Goal: Task Accomplishment & Management: Manage account settings

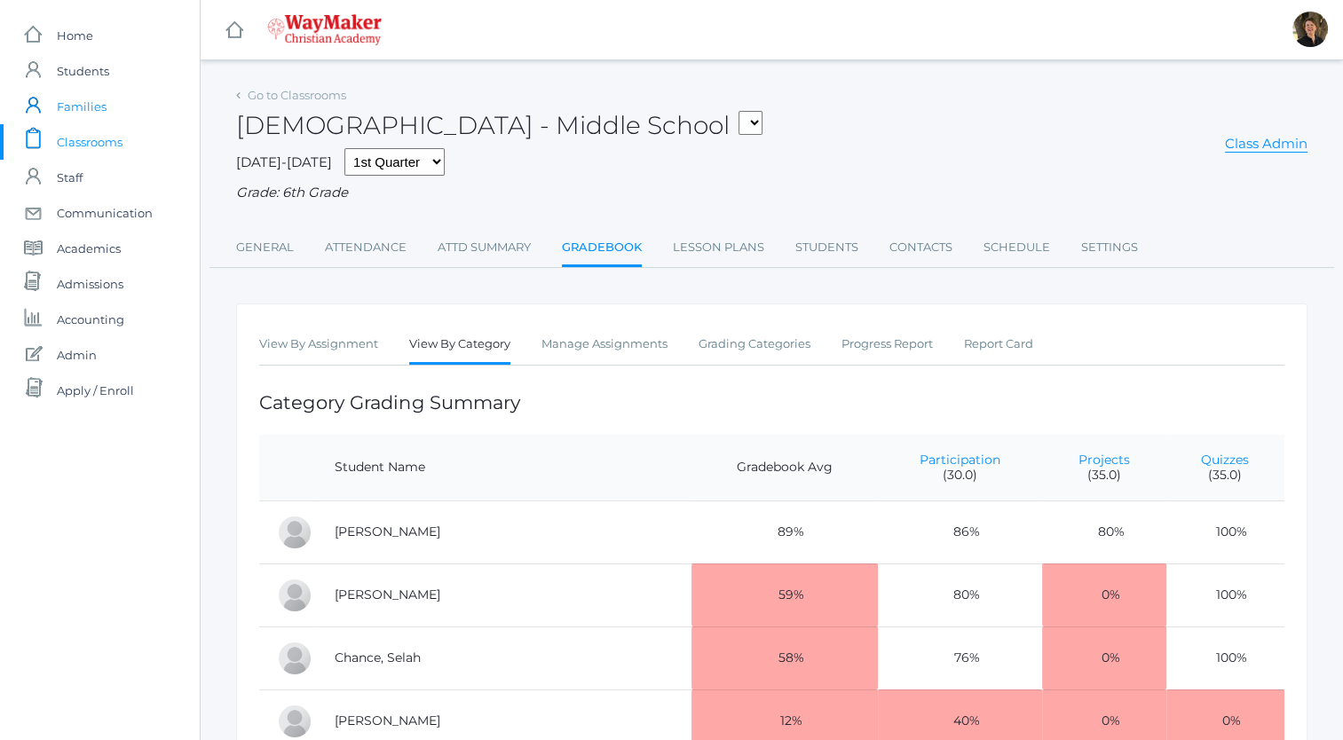
click at [93, 106] on span "Families" at bounding box center [82, 107] width 50 height 36
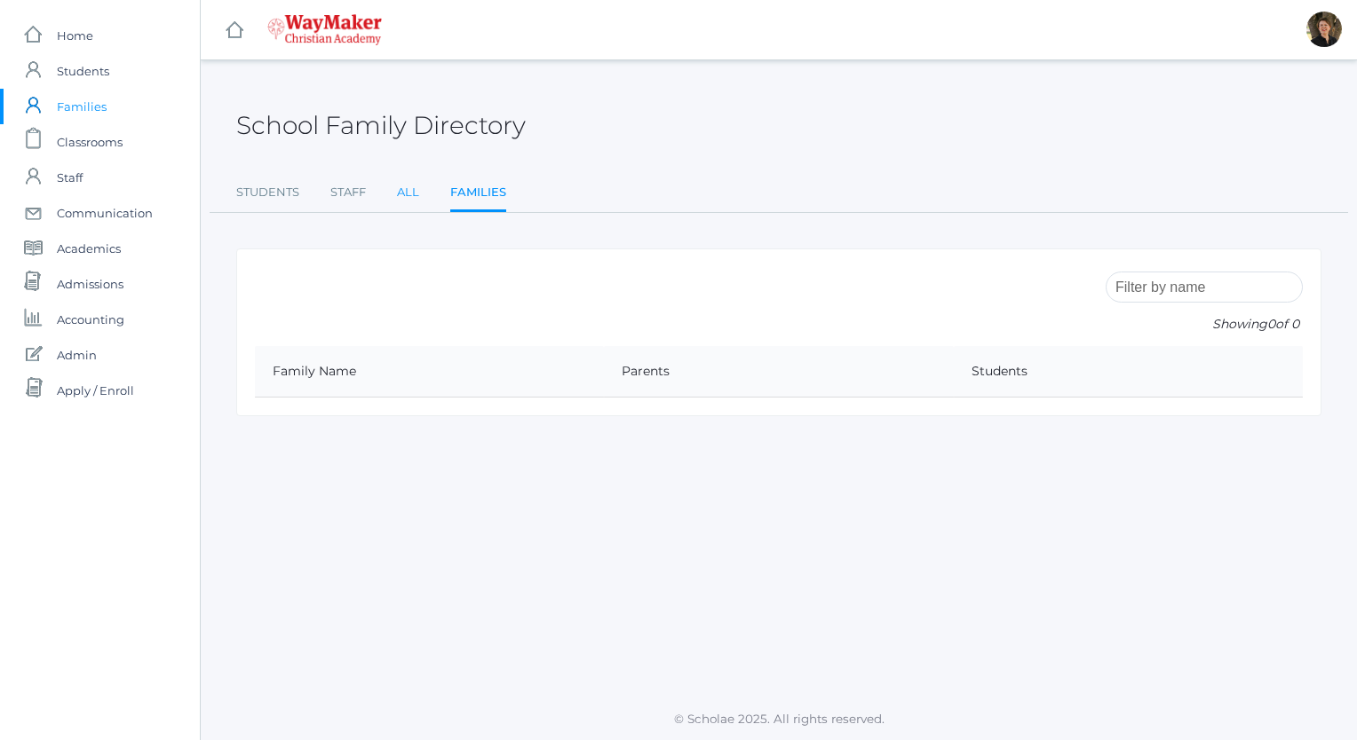
click at [402, 194] on link "All" at bounding box center [408, 193] width 22 height 36
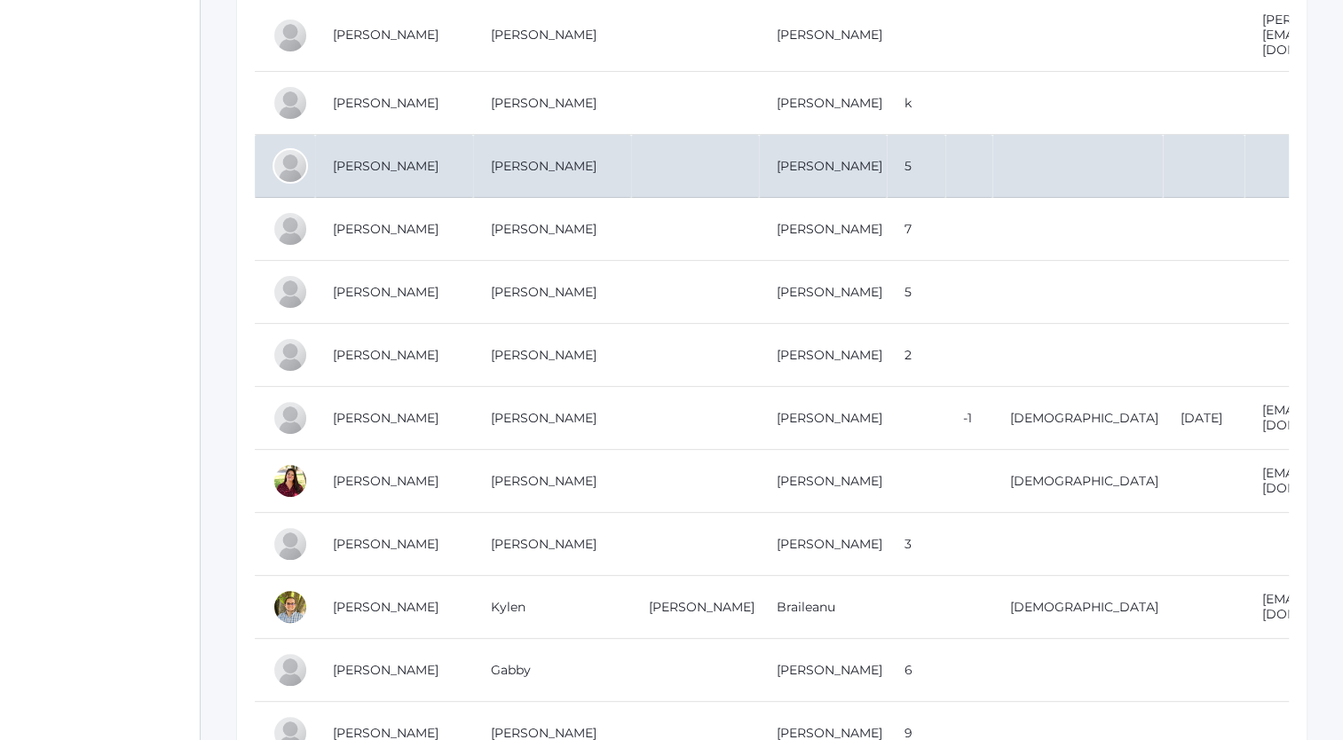
scroll to position [461, 0]
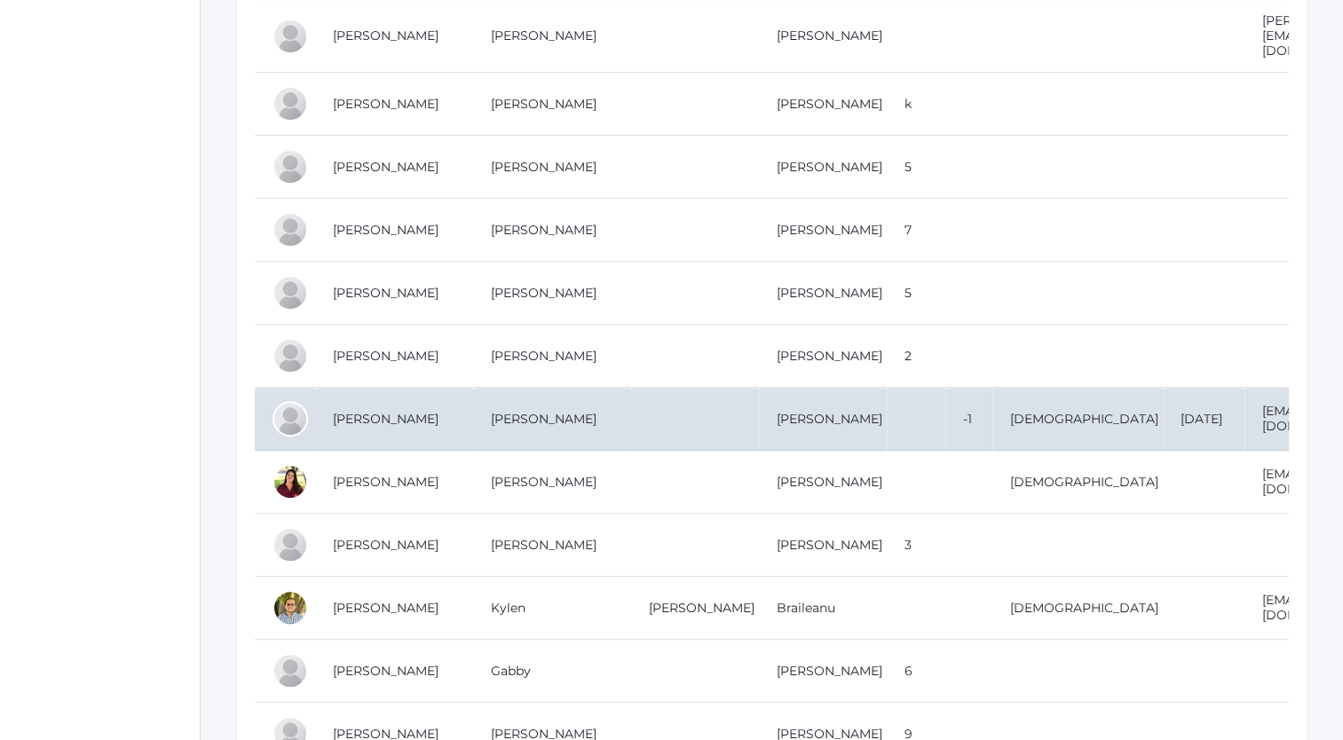
click at [403, 408] on td "[PERSON_NAME]" at bounding box center [394, 419] width 158 height 63
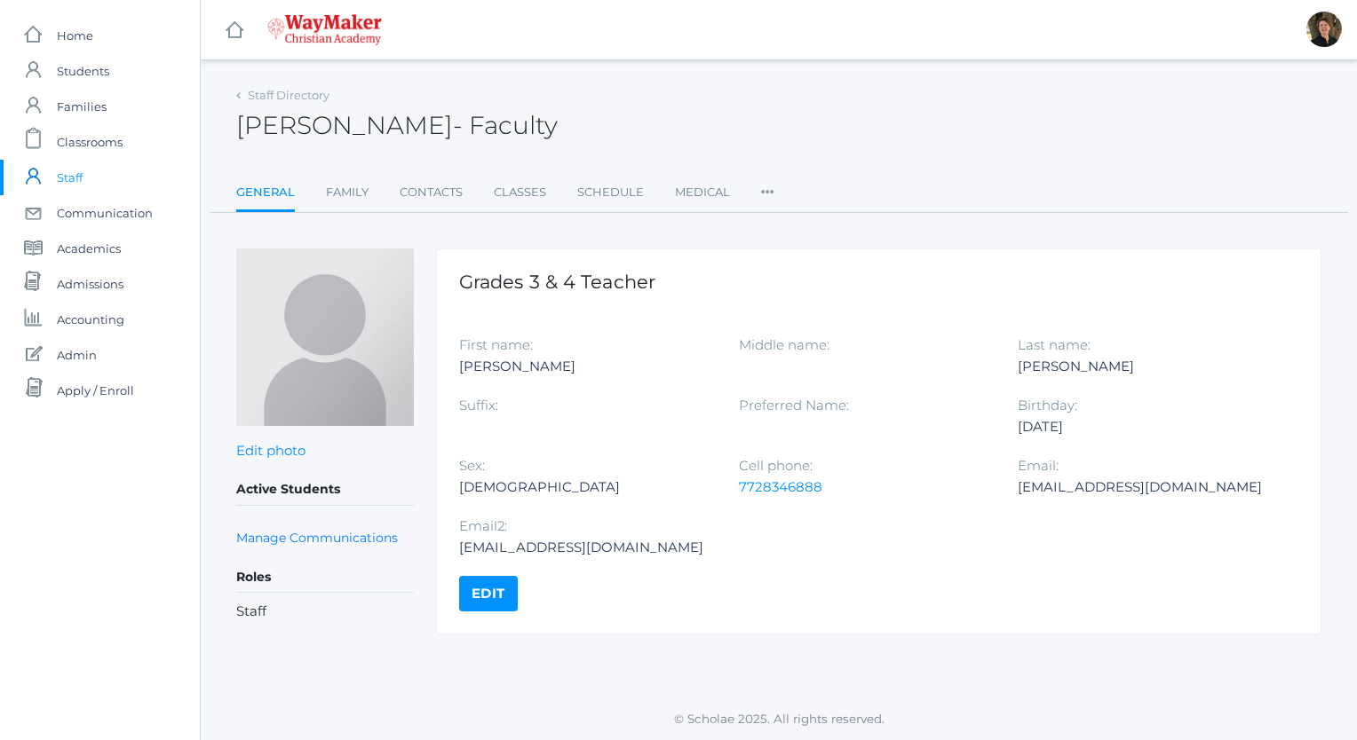
click at [479, 591] on link "Edit" at bounding box center [488, 594] width 59 height 36
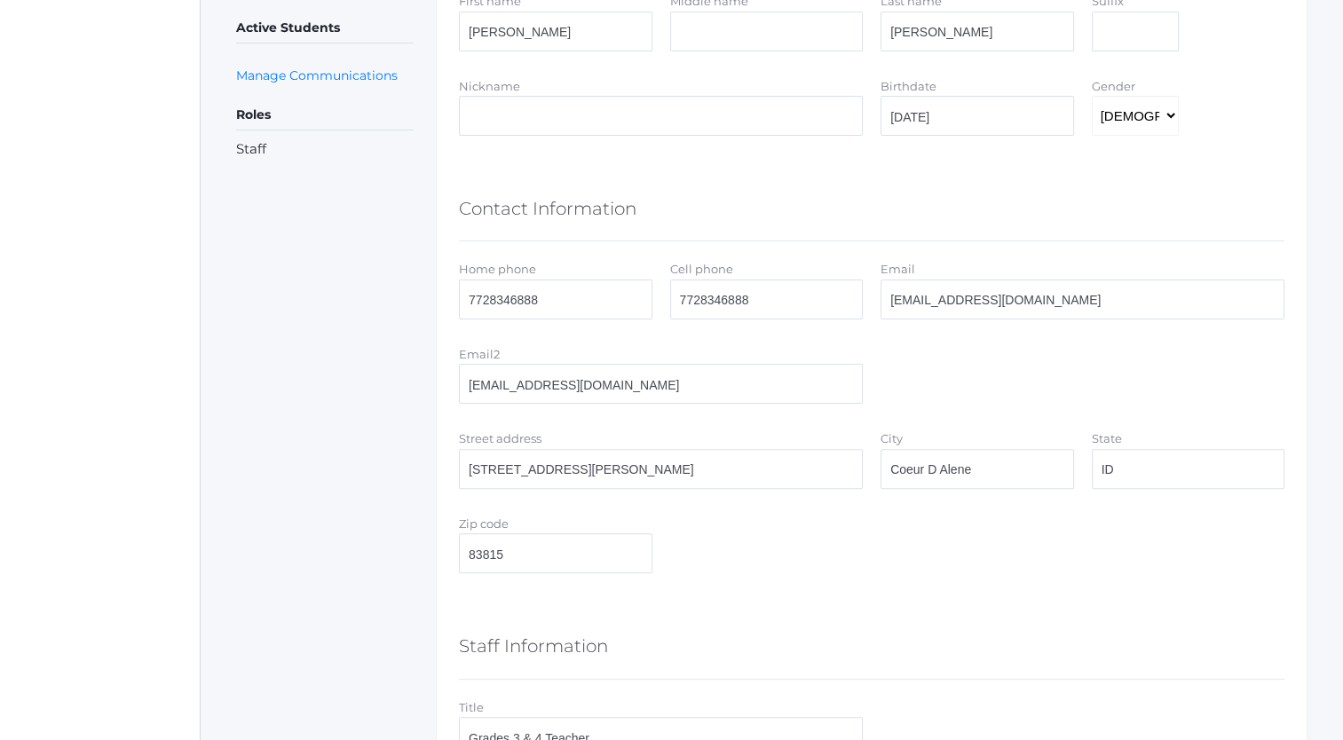
scroll to position [450, 0]
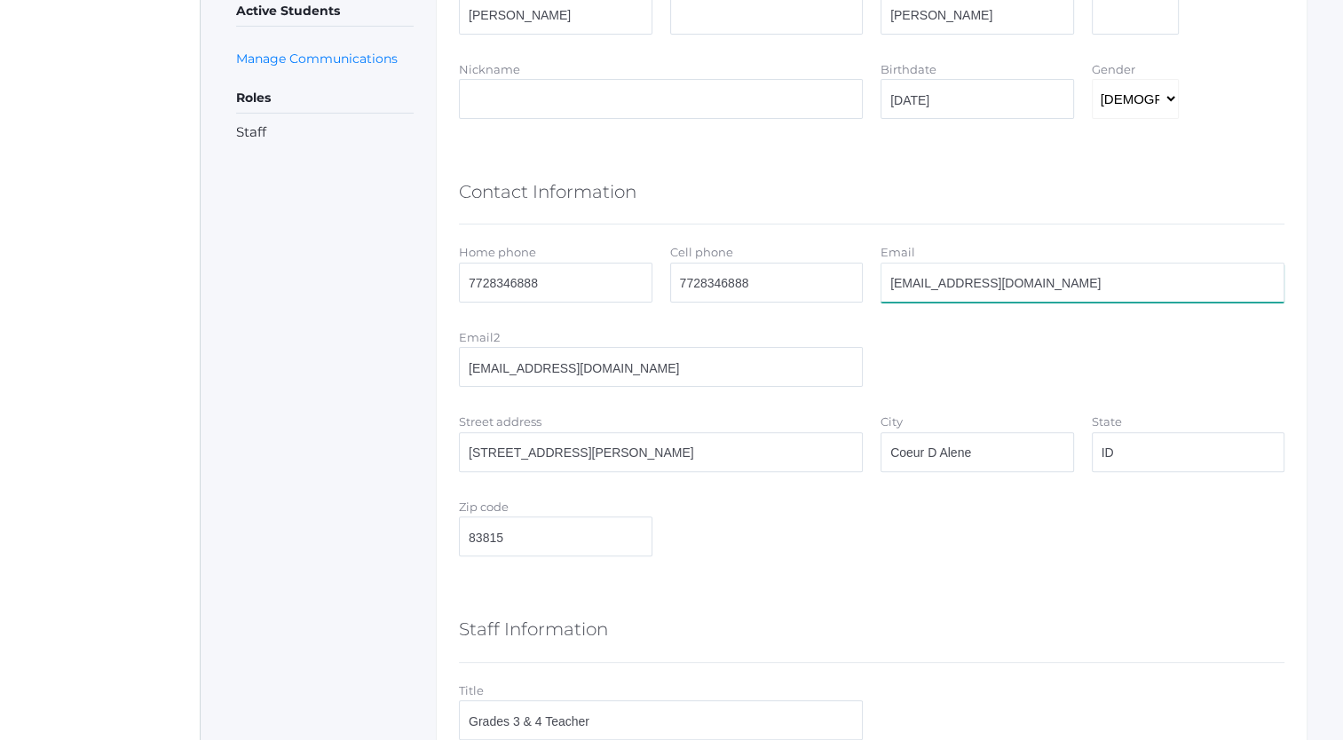
click at [1049, 289] on input "[EMAIL_ADDRESS][DOMAIN_NAME]" at bounding box center [1083, 283] width 404 height 40
type input "[EMAIL_ADDRESS][DOMAIN_NAME]"
click at [927, 368] on div "Email2 bennettjr358@gmail.com" at bounding box center [871, 361] width 843 height 67
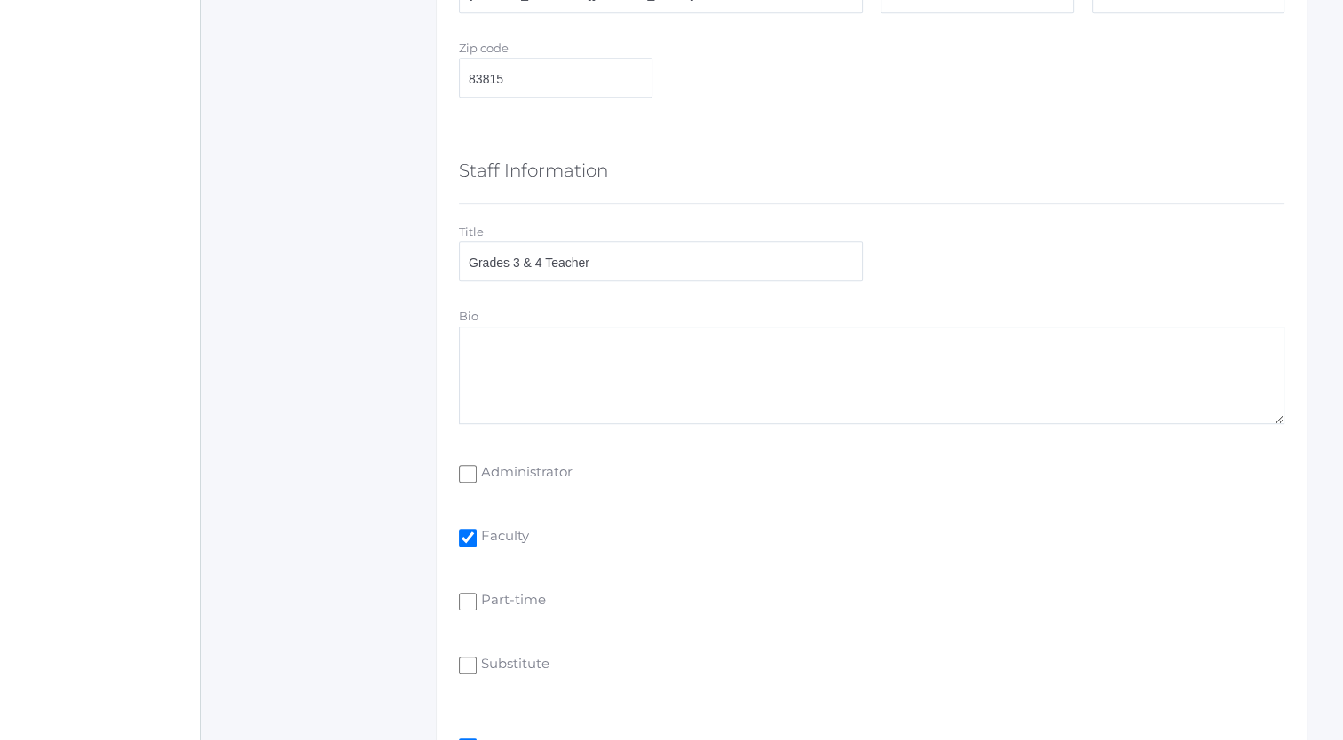
scroll to position [1198, 0]
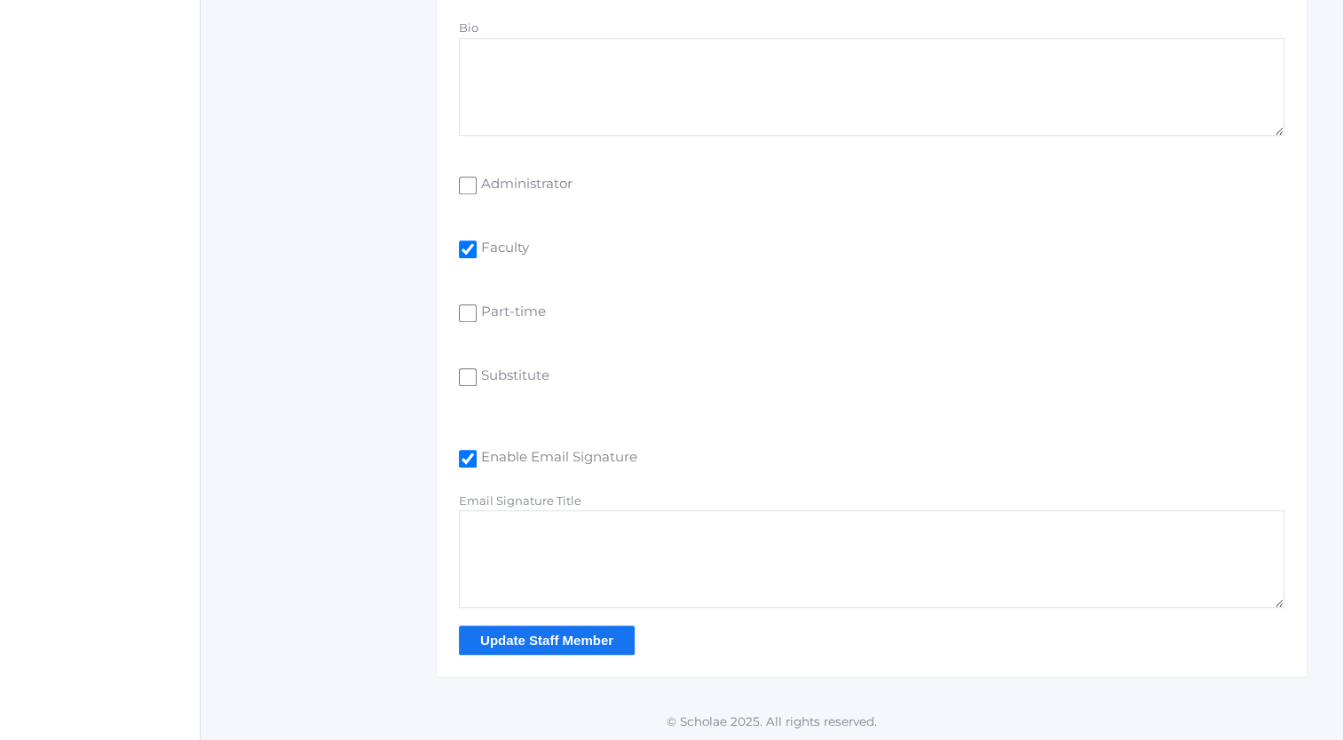
click at [523, 636] on input "Update Staff Member" at bounding box center [547, 640] width 176 height 29
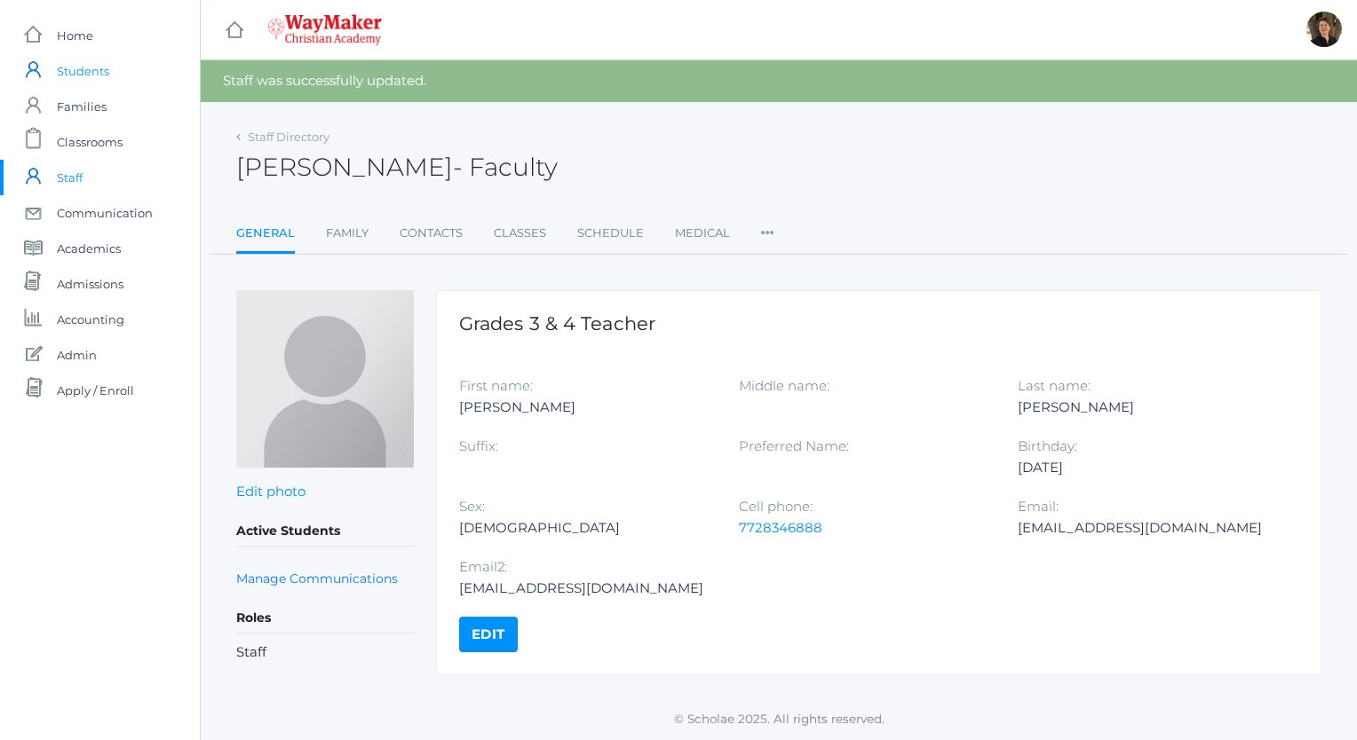
click at [76, 70] on span "Students" at bounding box center [83, 71] width 52 height 36
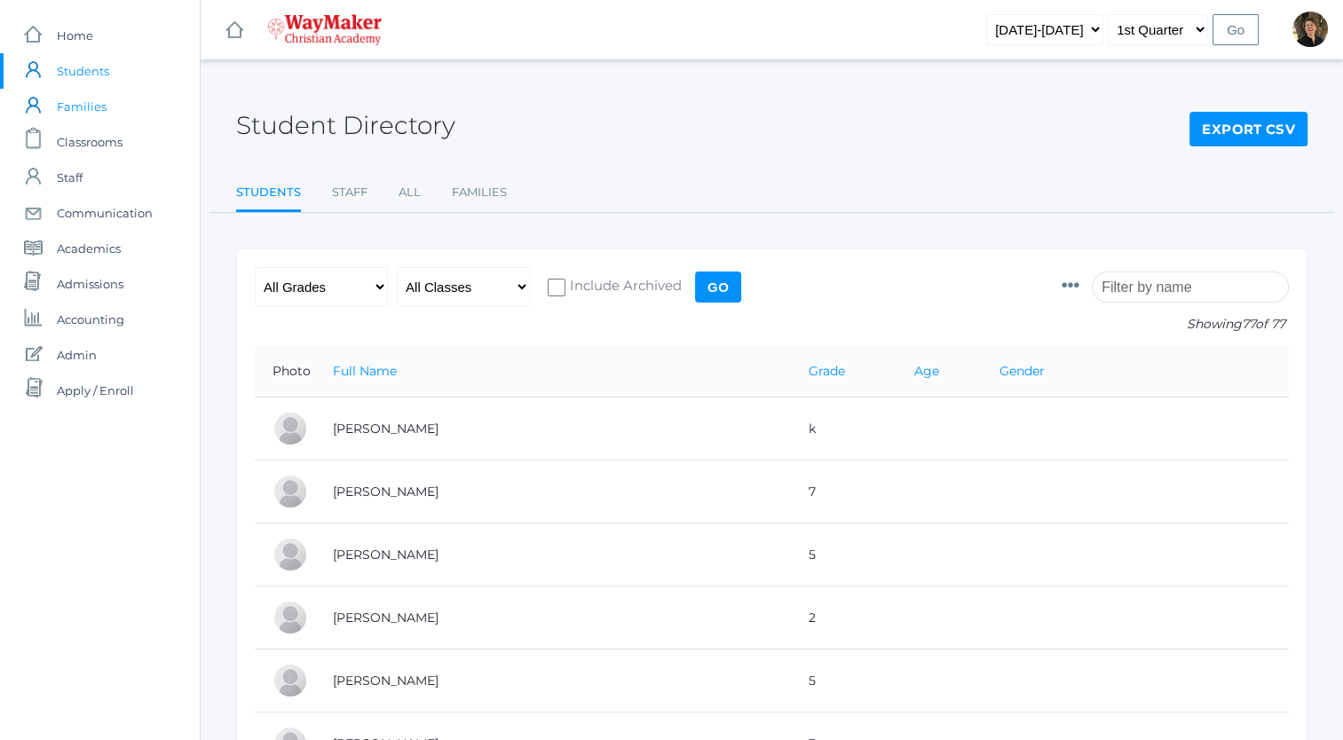
click at [91, 107] on span "Families" at bounding box center [82, 107] width 50 height 36
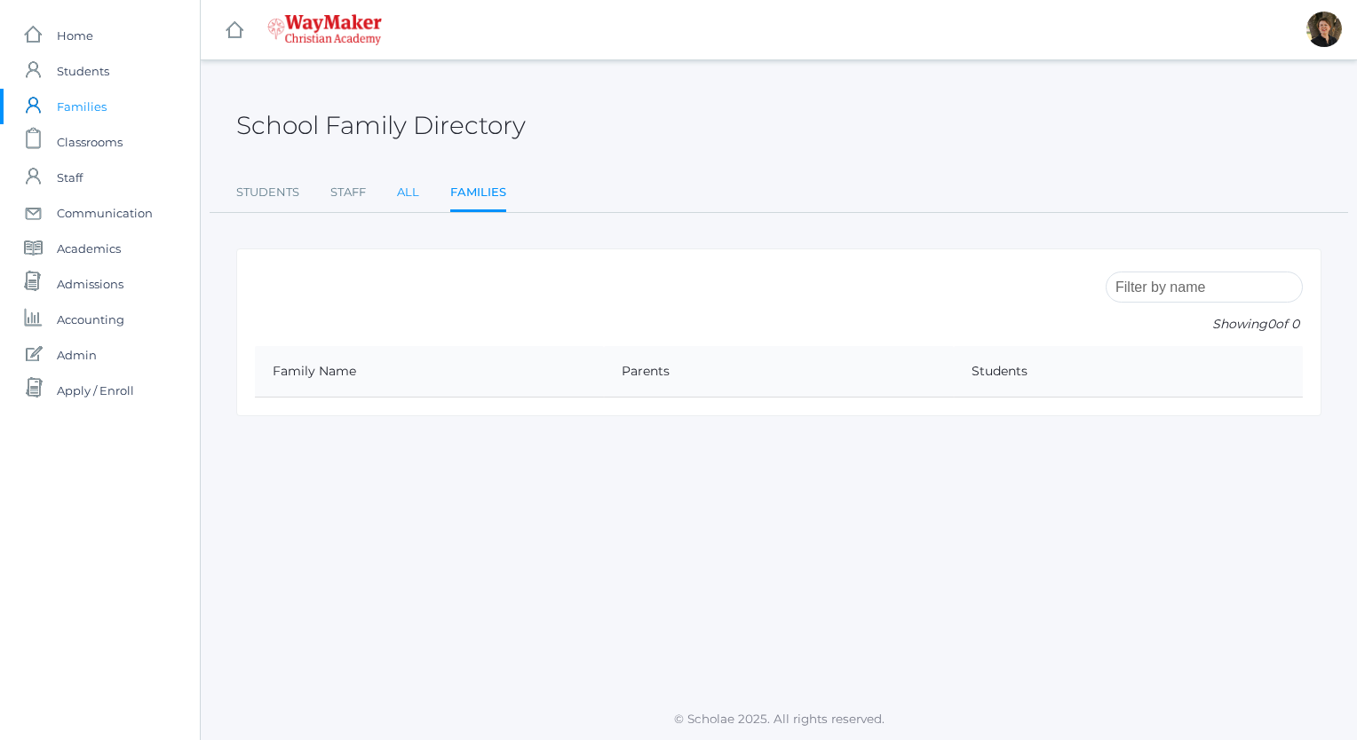
click at [406, 194] on link "All" at bounding box center [408, 193] width 22 height 36
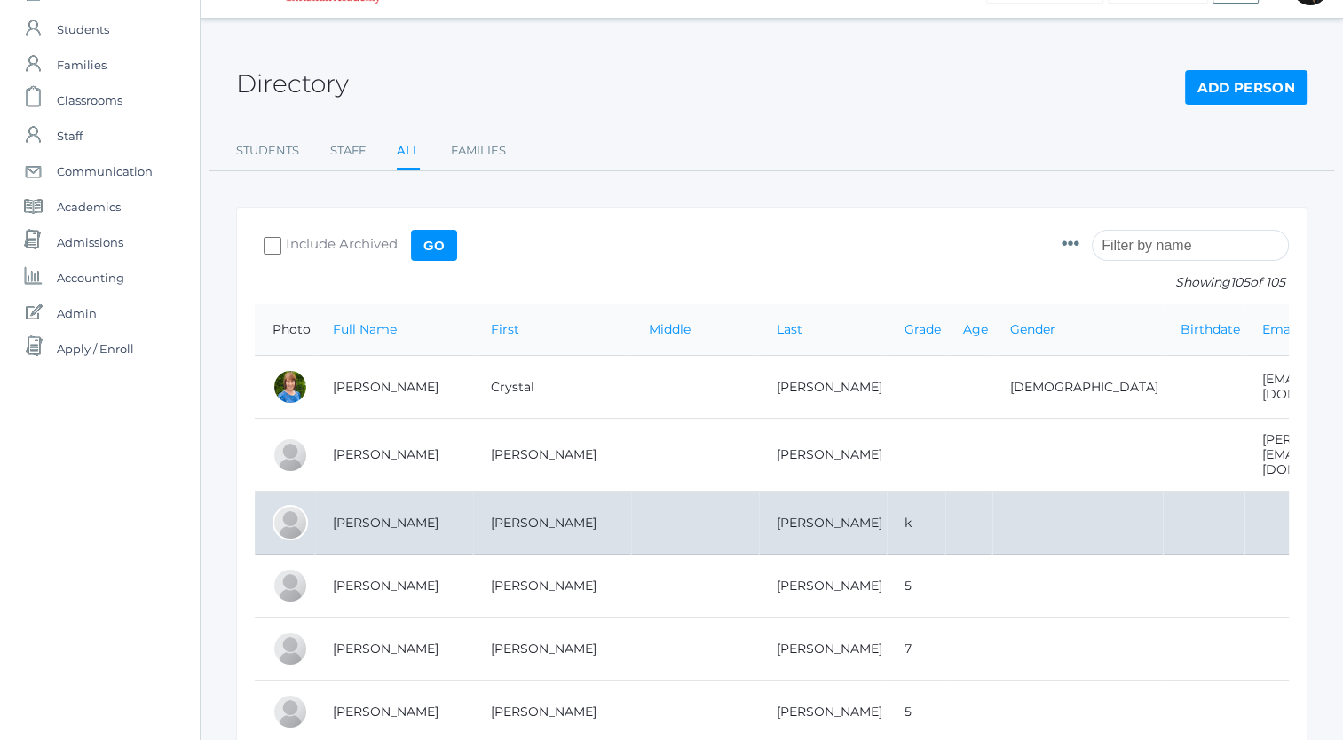
scroll to position [43, 0]
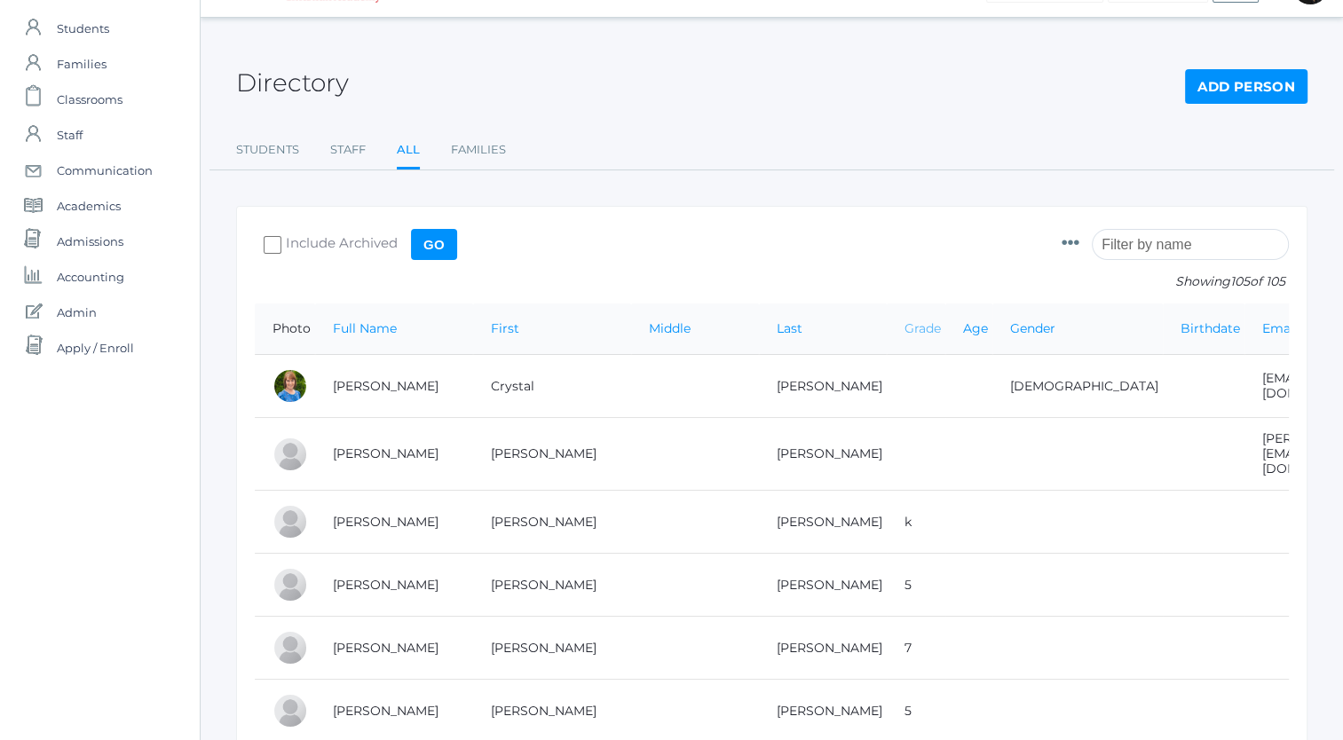
click at [905, 324] on link "Grade" at bounding box center [923, 329] width 36 height 16
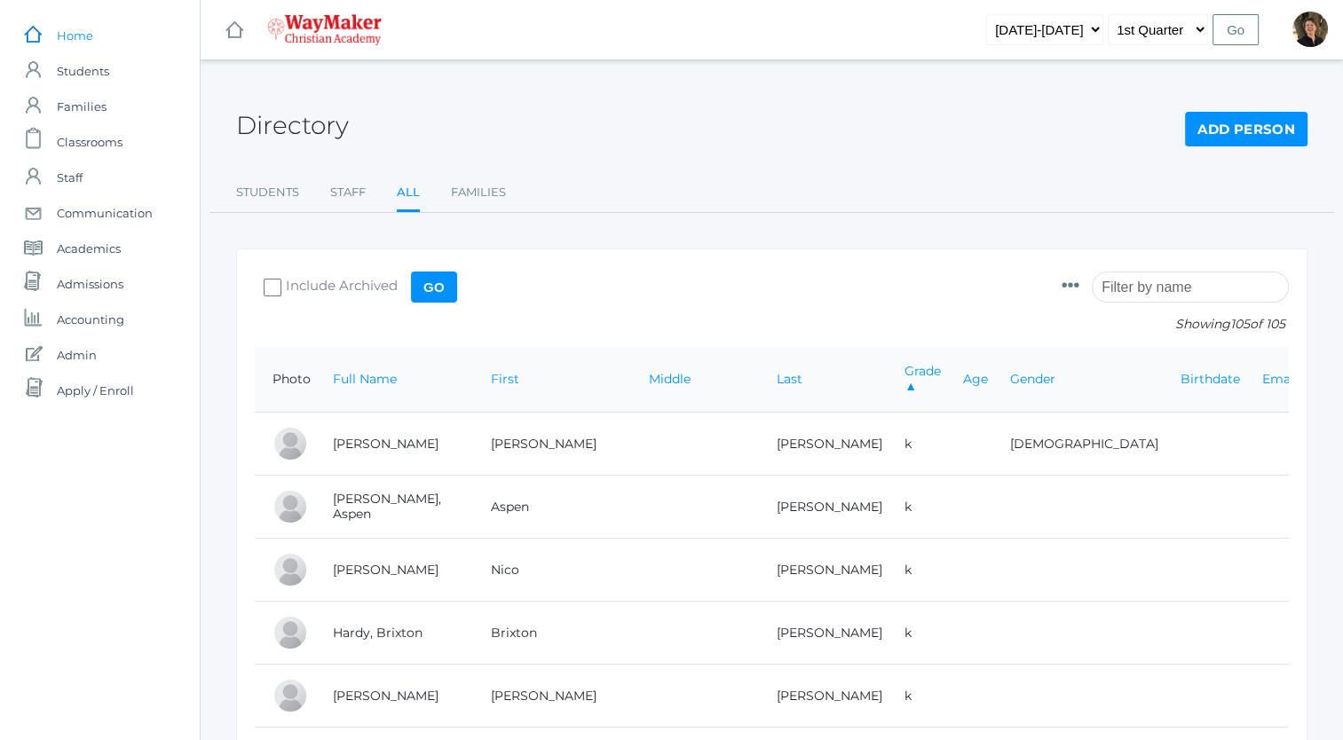
click at [72, 37] on span "Home" at bounding box center [75, 36] width 36 height 36
